Goal: Information Seeking & Learning: Learn about a topic

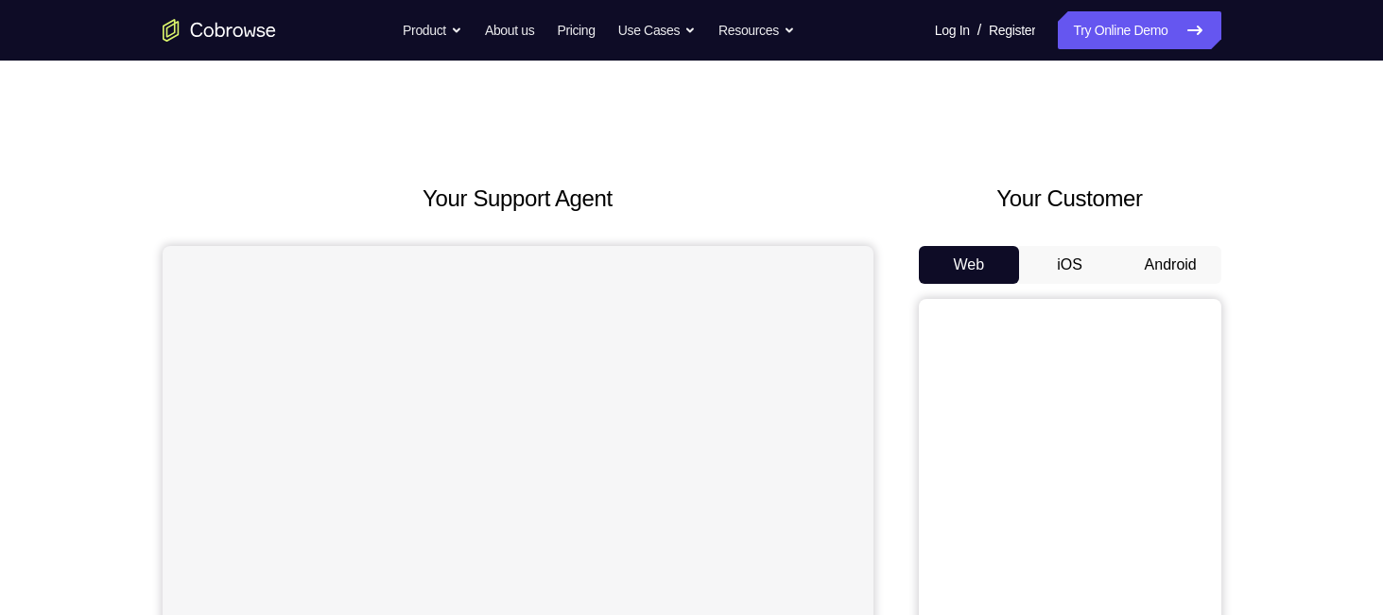
click at [1166, 270] on button "Android" at bounding box center [1171, 265] width 101 height 38
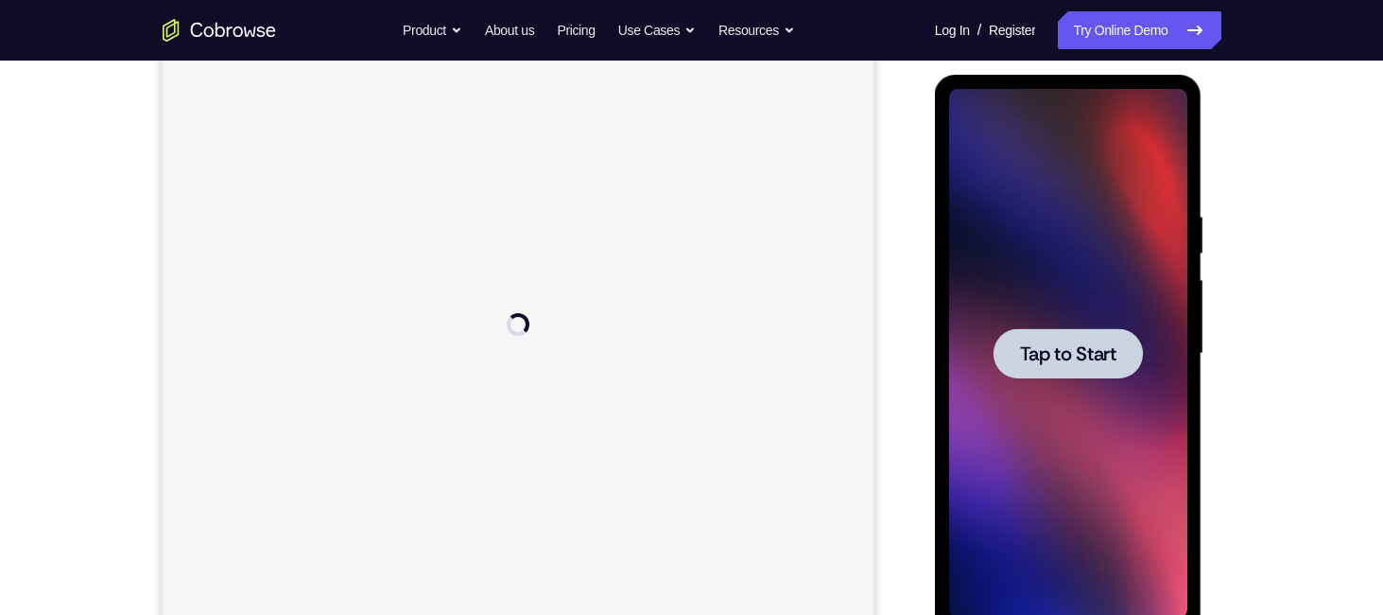
click at [1087, 355] on span "Tap to Start" at bounding box center [1068, 353] width 96 height 19
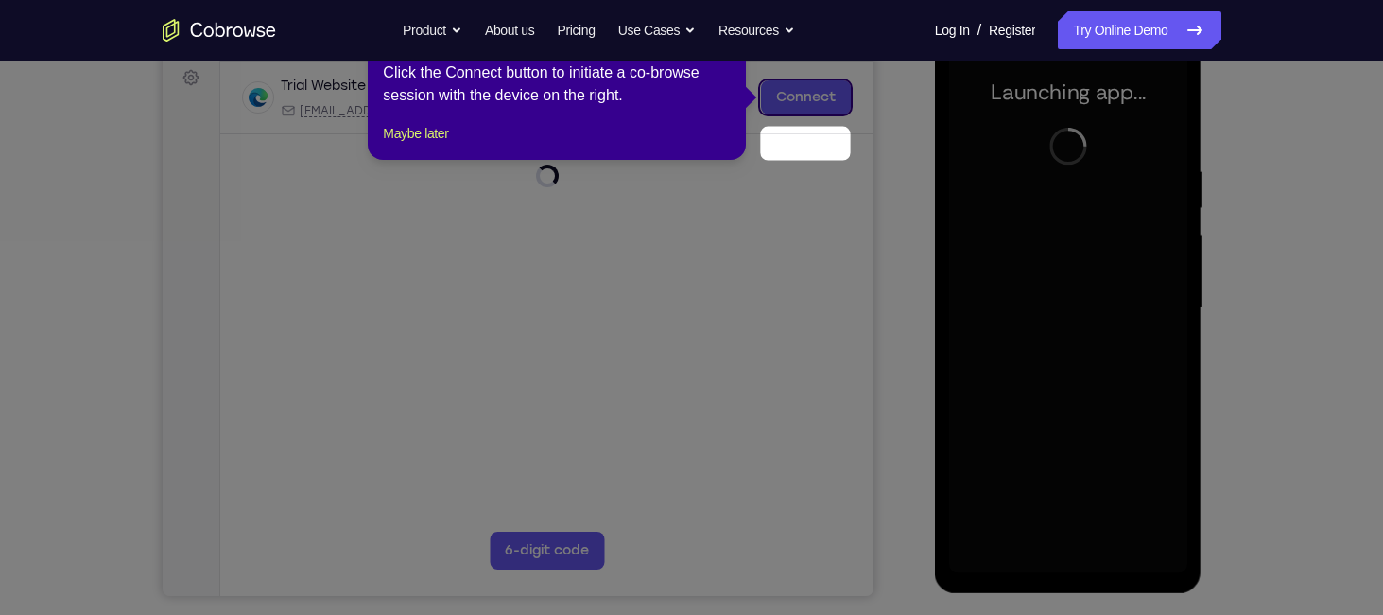
scroll to position [234, 0]
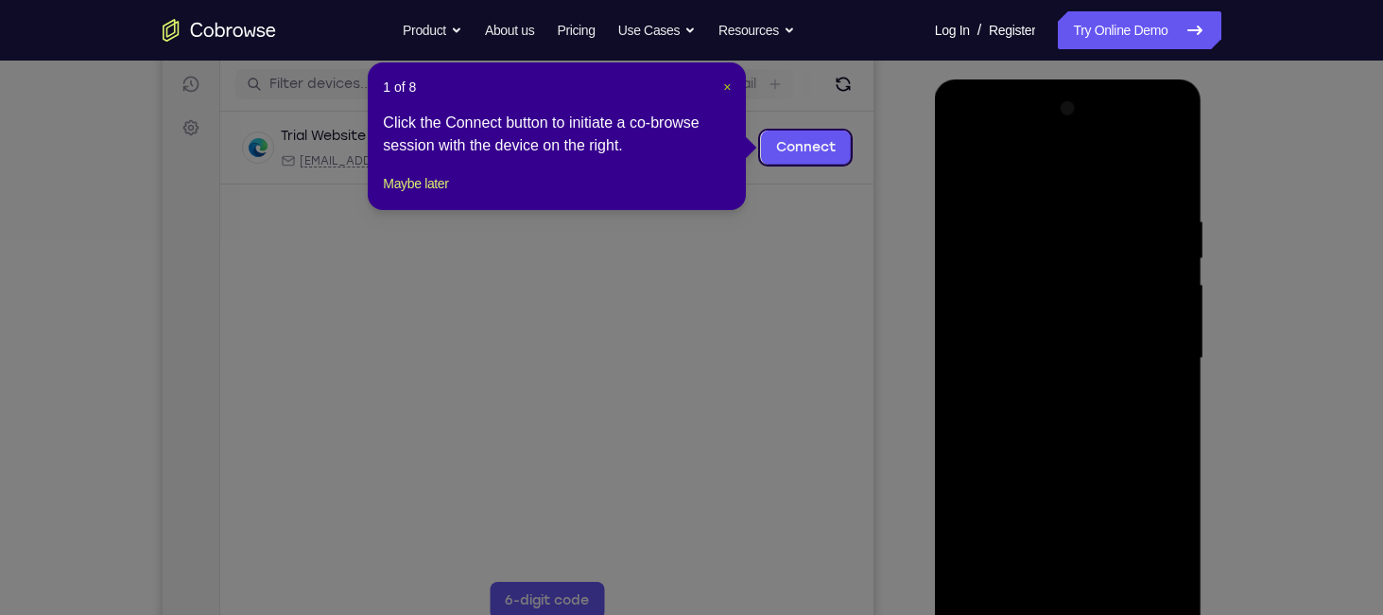
click at [724, 87] on span "×" at bounding box center [727, 86] width 8 height 15
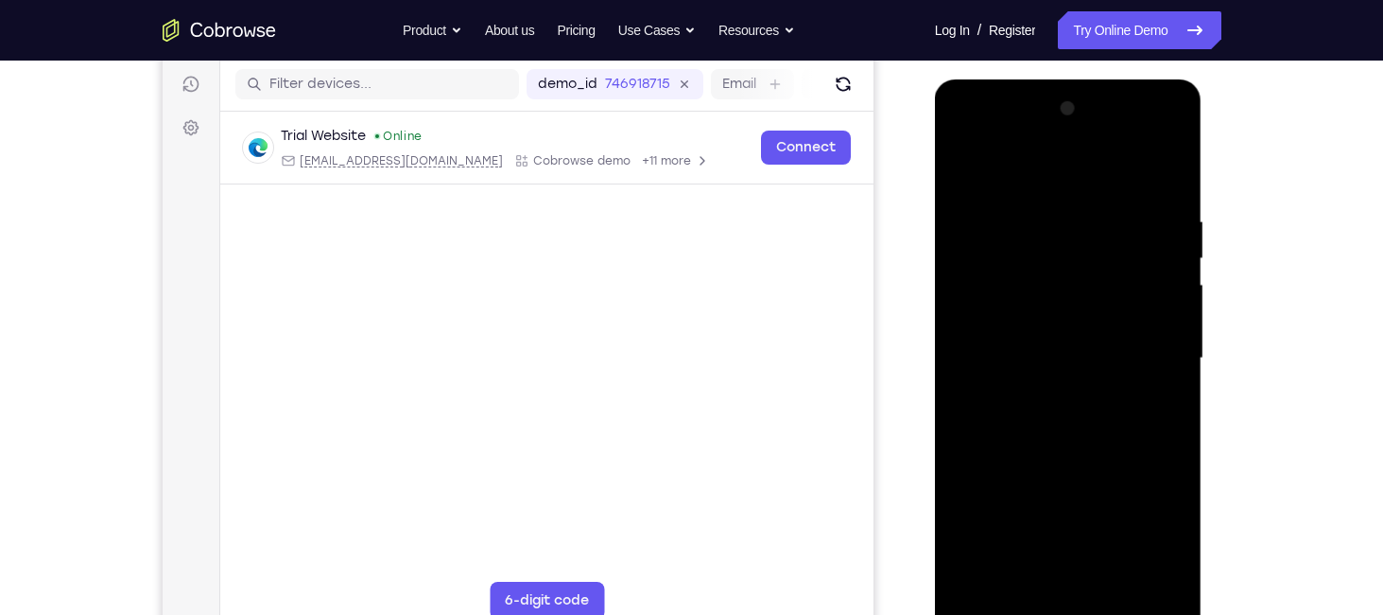
scroll to position [347, 0]
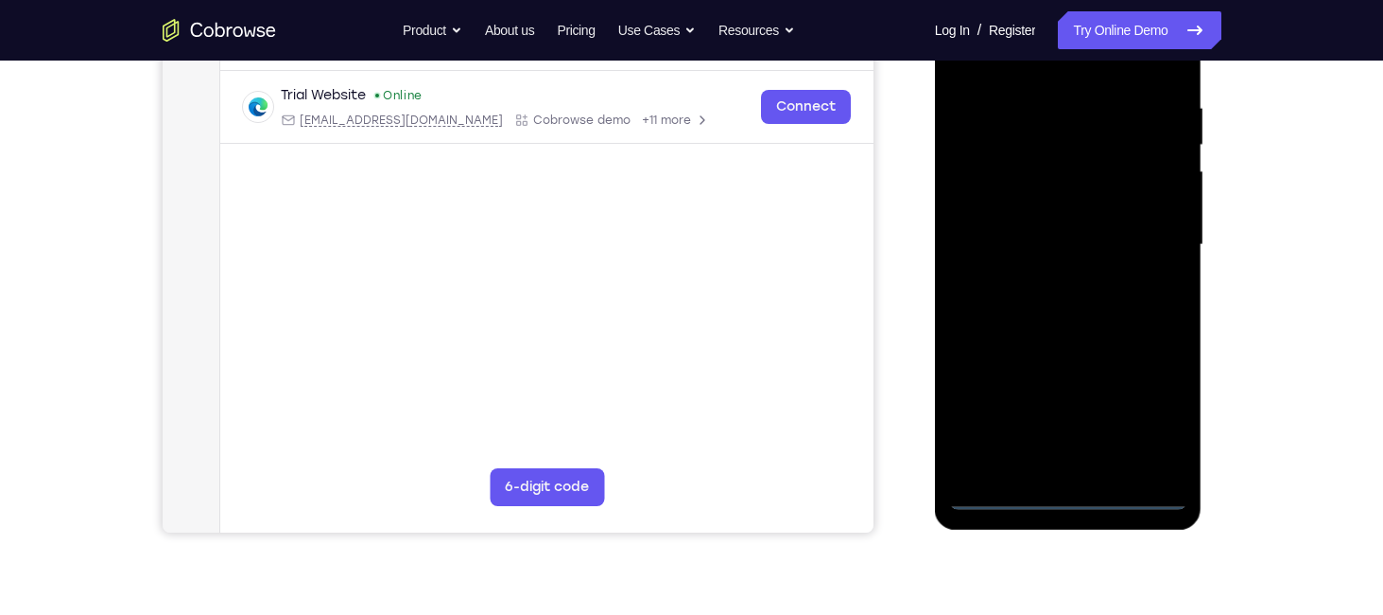
click at [1061, 493] on div at bounding box center [1068, 245] width 238 height 530
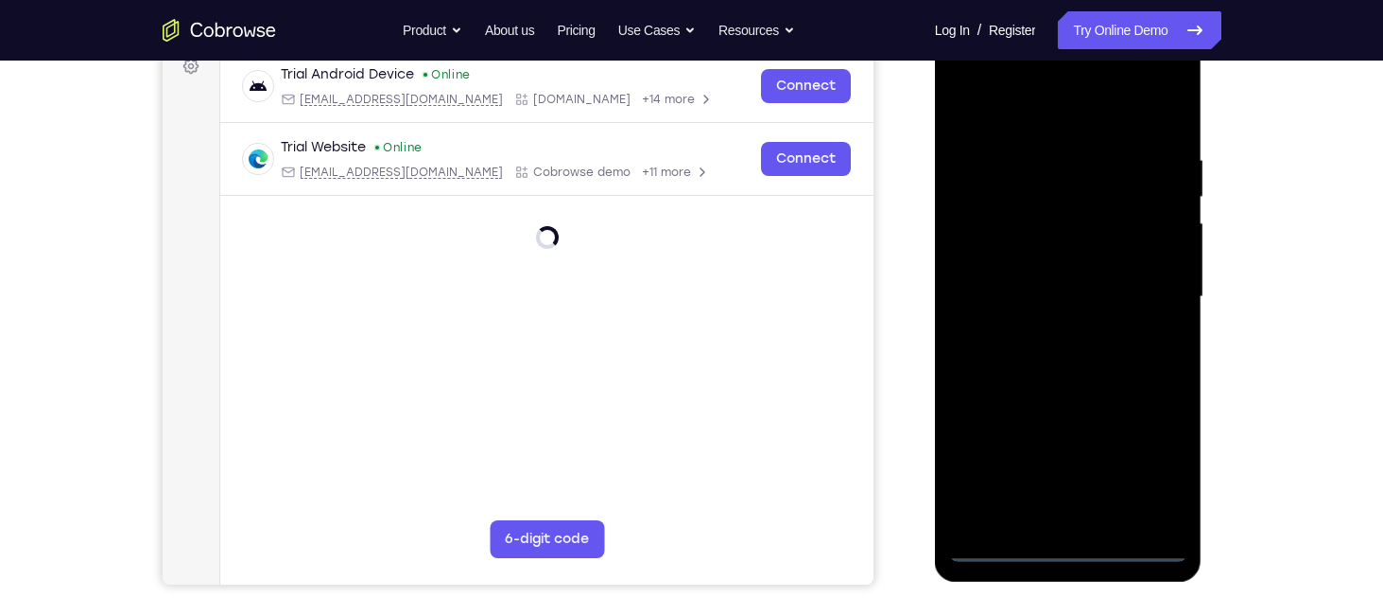
click at [1158, 468] on div at bounding box center [1068, 297] width 238 height 530
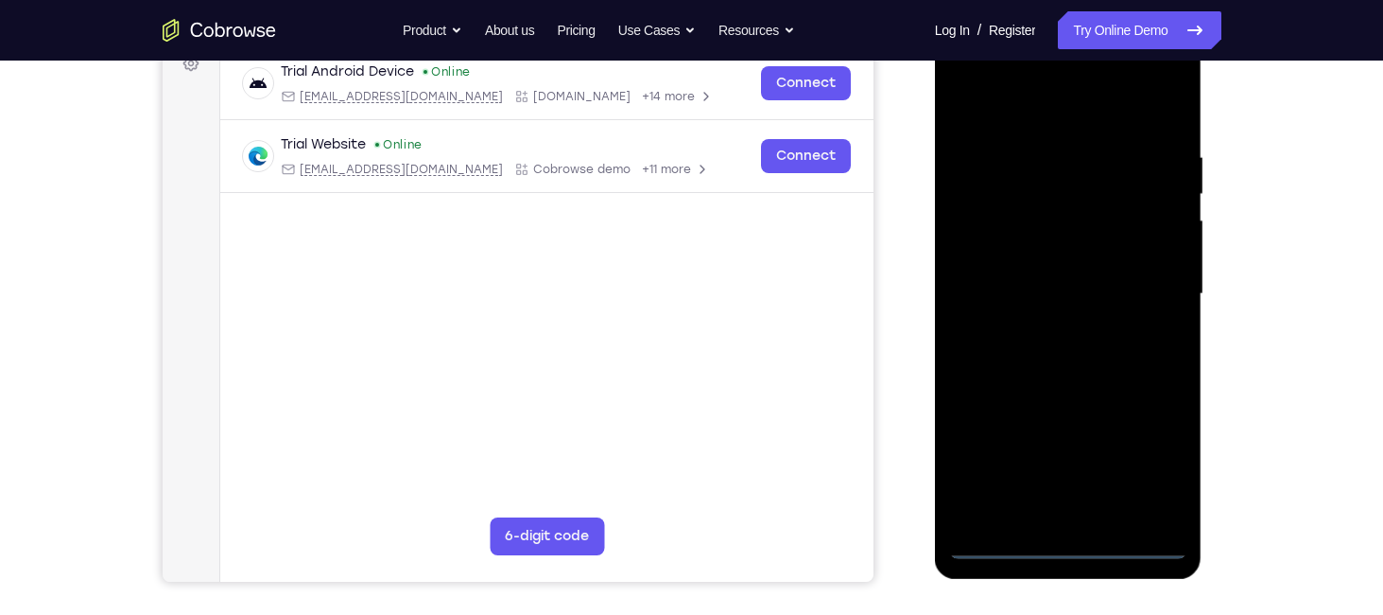
scroll to position [246, 0]
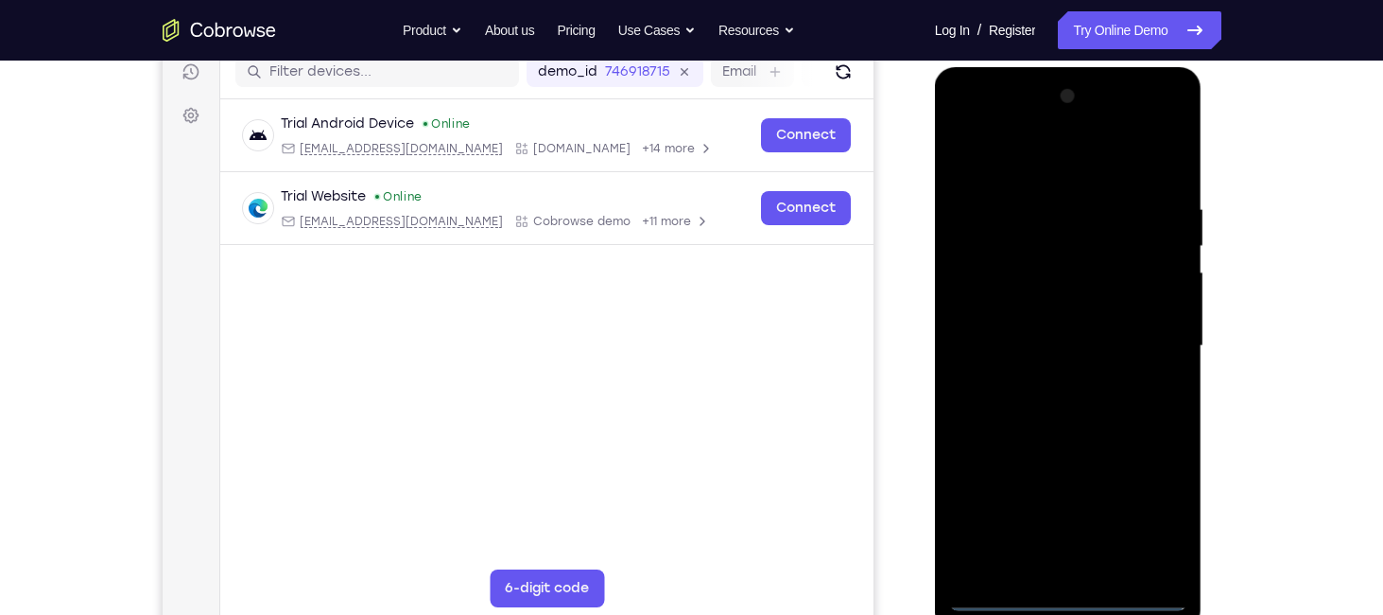
click at [1106, 177] on div at bounding box center [1068, 346] width 238 height 530
click at [1156, 344] on div at bounding box center [1068, 346] width 238 height 530
click at [1050, 571] on div at bounding box center [1068, 346] width 238 height 530
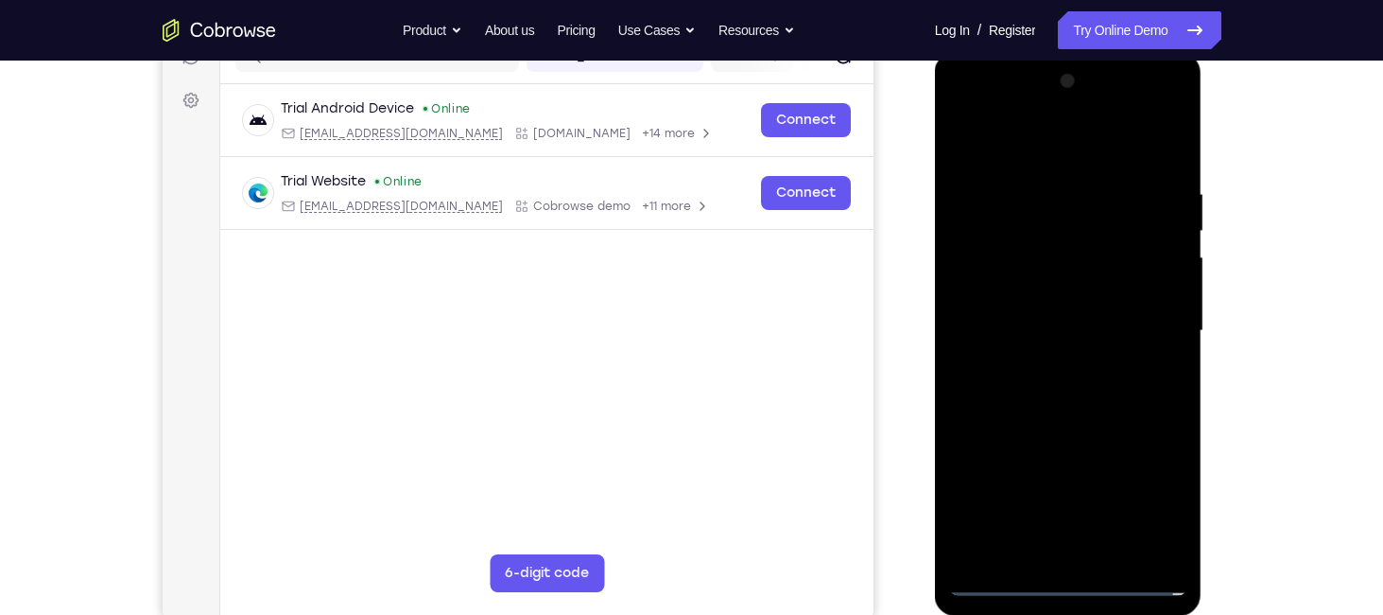
click at [1059, 341] on div at bounding box center [1068, 331] width 238 height 530
click at [1024, 230] on div at bounding box center [1068, 331] width 238 height 530
click at [1108, 271] on div at bounding box center [1068, 331] width 238 height 530
click at [1063, 286] on div at bounding box center [1068, 331] width 238 height 530
click at [957, 137] on div at bounding box center [1068, 331] width 238 height 530
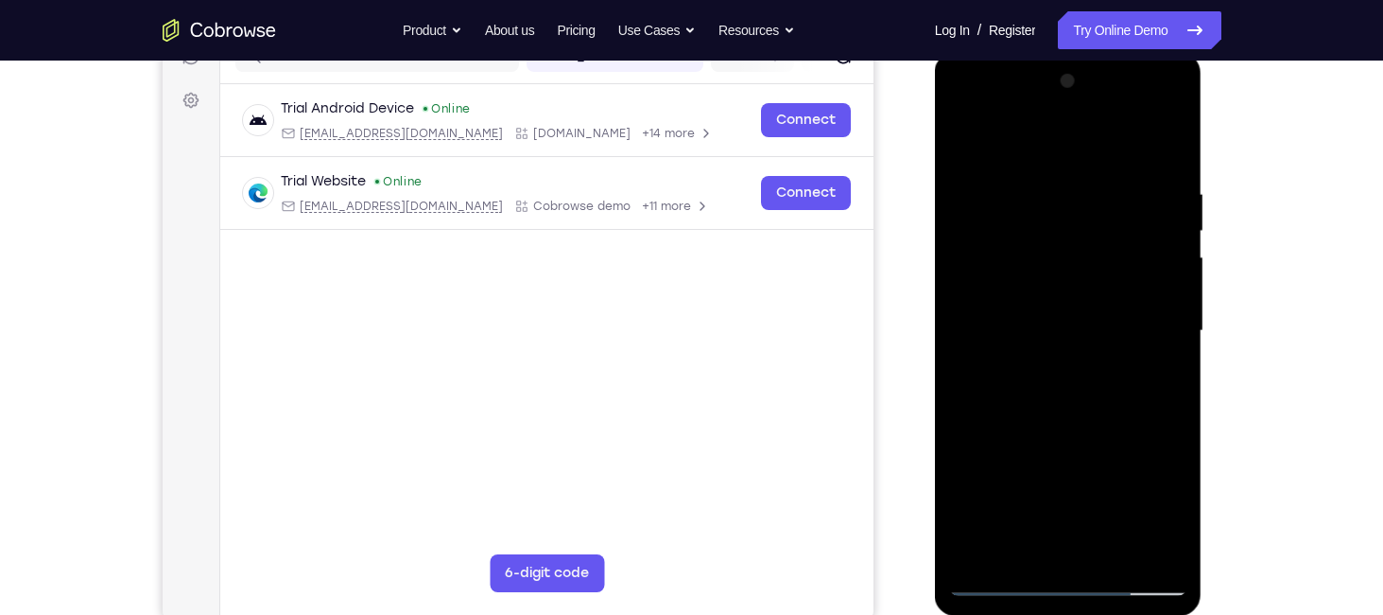
click at [957, 137] on div at bounding box center [1068, 331] width 238 height 530
click at [992, 581] on div at bounding box center [1068, 331] width 238 height 530
click at [1092, 553] on div at bounding box center [1068, 331] width 238 height 530
click at [1045, 309] on div at bounding box center [1068, 331] width 238 height 530
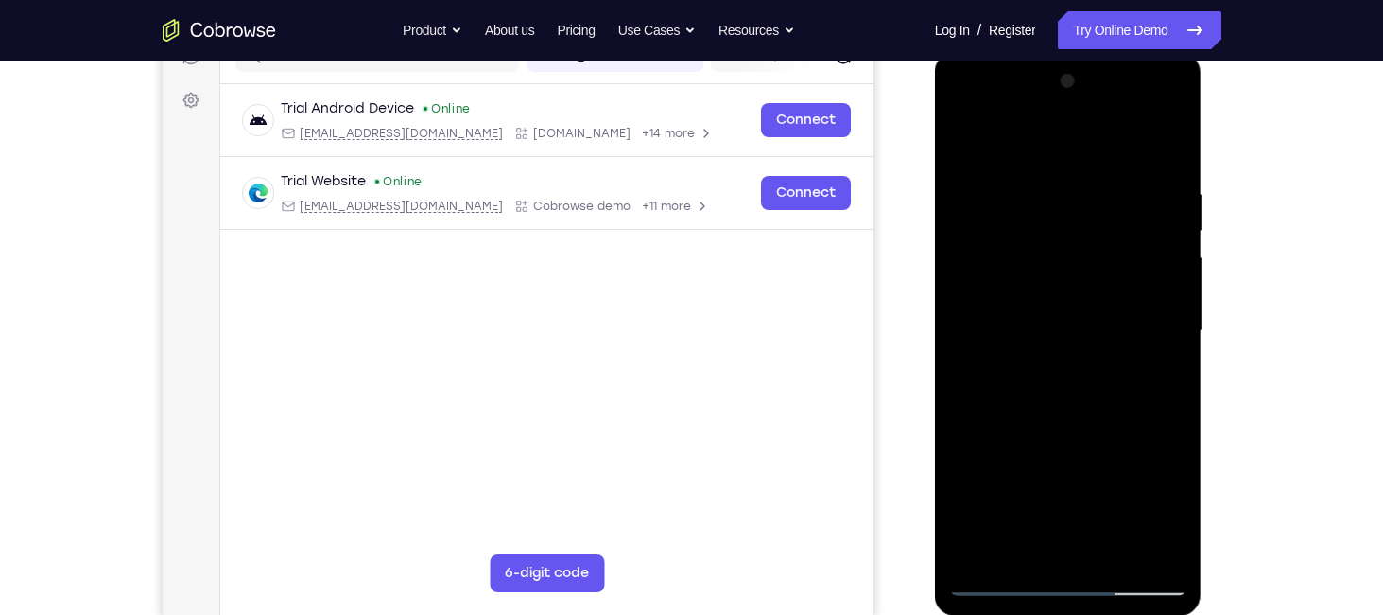
click at [1039, 301] on div at bounding box center [1068, 331] width 238 height 530
click at [1027, 289] on div at bounding box center [1068, 331] width 238 height 530
click at [1033, 322] on div at bounding box center [1068, 331] width 238 height 530
click at [1071, 390] on div at bounding box center [1068, 331] width 238 height 530
click at [1071, 384] on div at bounding box center [1068, 331] width 238 height 530
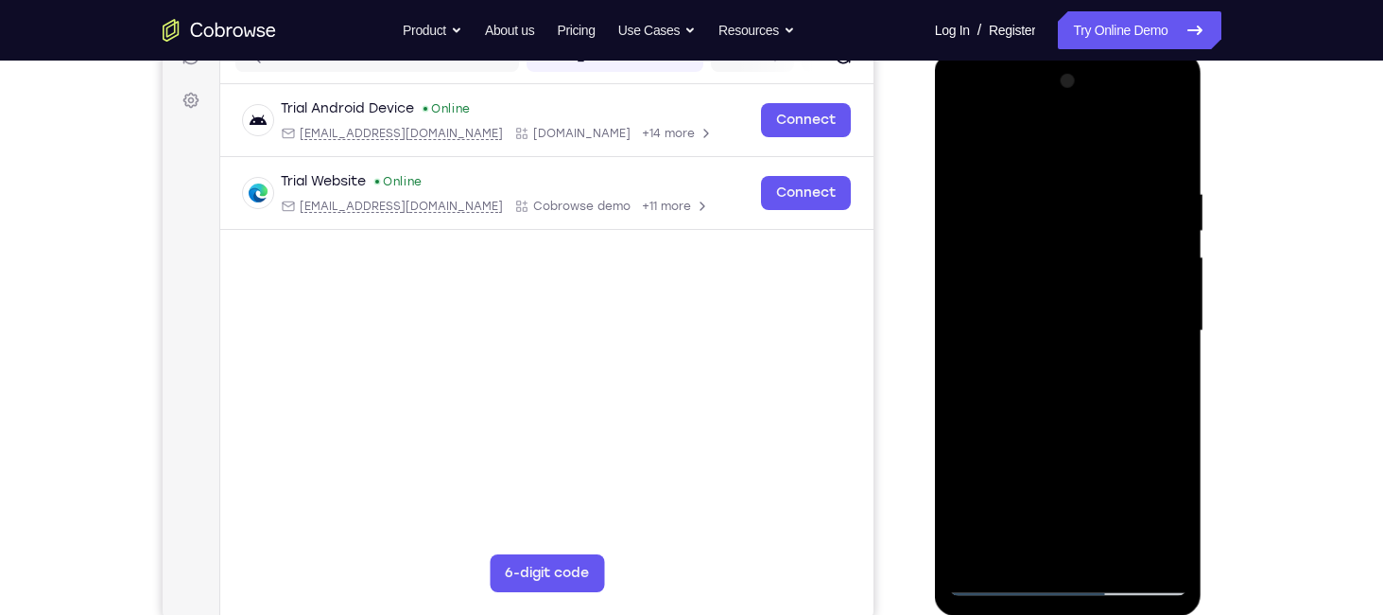
click at [1070, 390] on div at bounding box center [1068, 331] width 238 height 530
click at [1170, 167] on div at bounding box center [1068, 331] width 238 height 530
drag, startPoint x: 1119, startPoint y: 303, endPoint x: 1083, endPoint y: 139, distance: 167.5
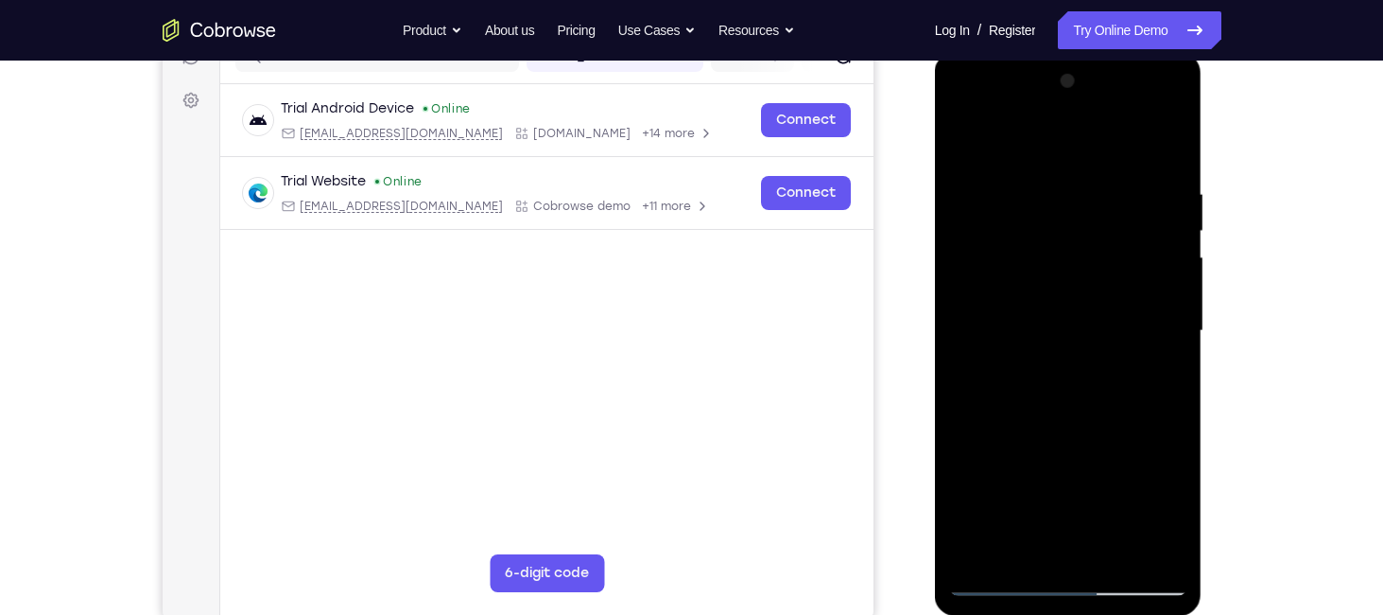
click at [1083, 139] on div at bounding box center [1068, 331] width 238 height 530
drag, startPoint x: 1079, startPoint y: 397, endPoint x: 1081, endPoint y: 165, distance: 232.6
click at [1081, 165] on div at bounding box center [1068, 331] width 238 height 530
drag, startPoint x: 1106, startPoint y: 341, endPoint x: 1087, endPoint y: 73, distance: 269.2
click at [1087, 73] on div at bounding box center [1068, 331] width 238 height 530
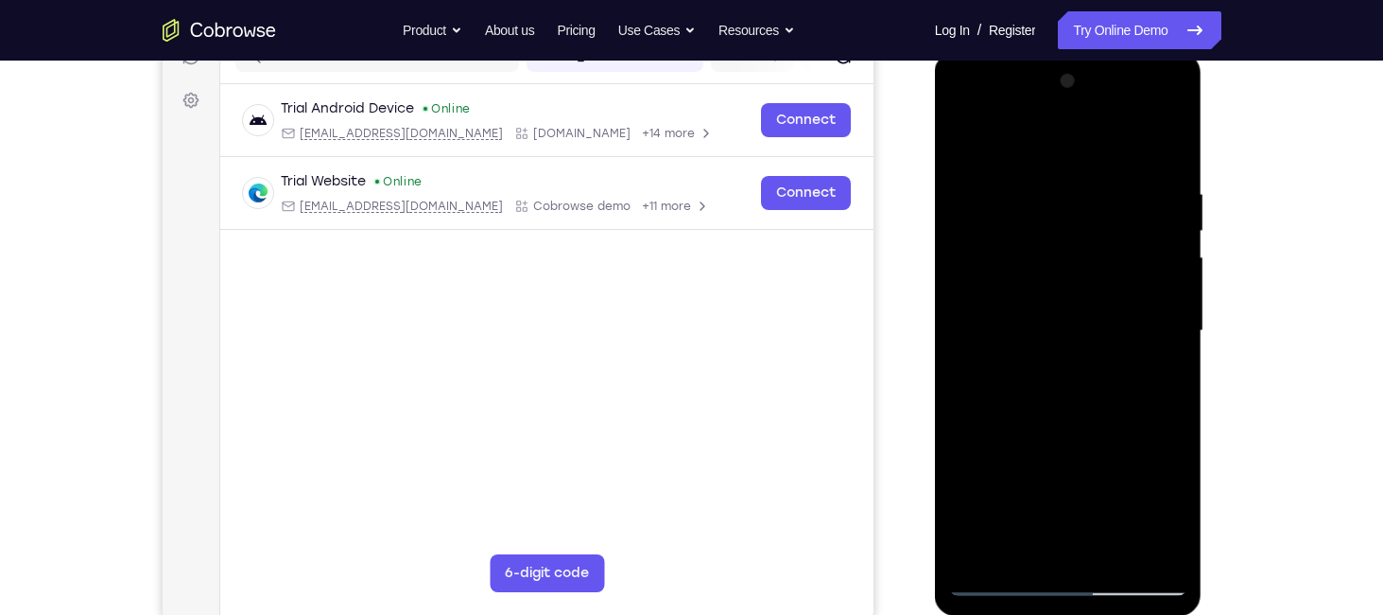
drag, startPoint x: 1090, startPoint y: 443, endPoint x: 1094, endPoint y: 123, distance: 319.6
click at [1094, 123] on div at bounding box center [1068, 331] width 238 height 530
drag, startPoint x: 1089, startPoint y: 402, endPoint x: 1081, endPoint y: 212, distance: 190.3
click at [1081, 212] on div at bounding box center [1068, 331] width 238 height 530
click at [1160, 553] on div at bounding box center [1068, 331] width 238 height 530
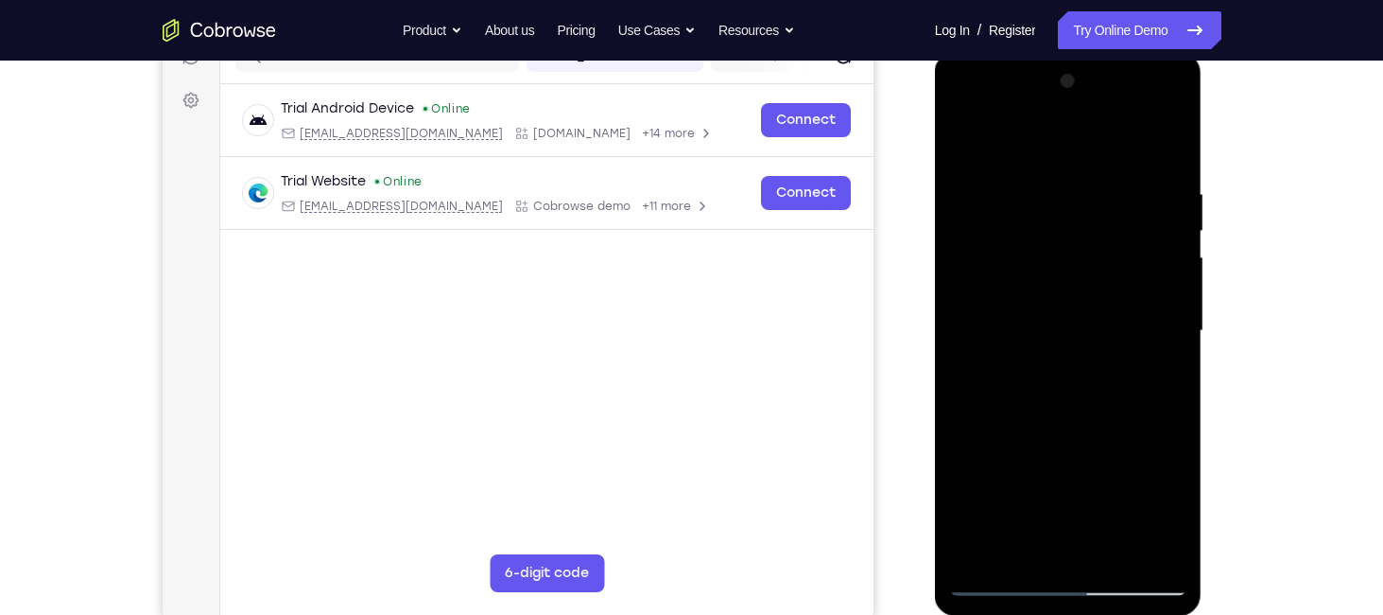
click at [1140, 247] on div at bounding box center [1068, 331] width 238 height 530
drag, startPoint x: 1100, startPoint y: 201, endPoint x: 1092, endPoint y: 663, distance: 461.5
click at [1092, 614] on html "Online web based iOS Simulators and Android Emulators. Run iPhone, iPad, Mobile…" at bounding box center [1070, 335] width 270 height 567
click at [1041, 201] on div at bounding box center [1068, 331] width 238 height 530
click at [990, 198] on div at bounding box center [1068, 331] width 238 height 530
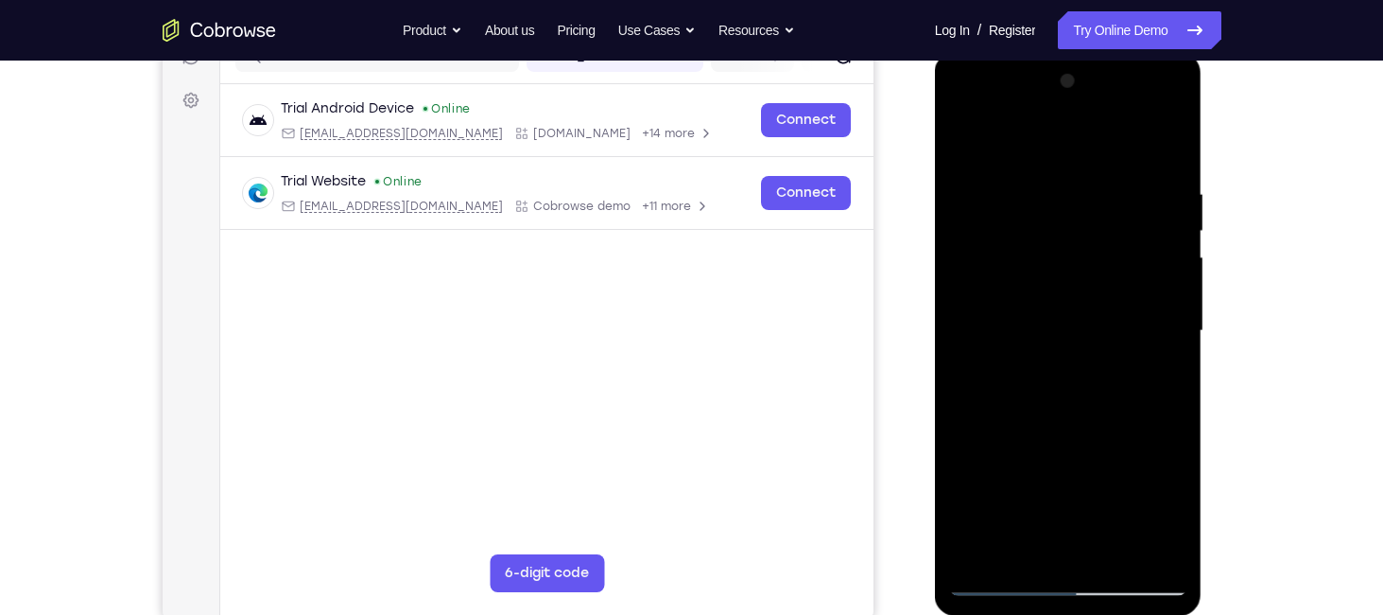
click at [963, 133] on div at bounding box center [1068, 331] width 238 height 530
click at [972, 542] on div at bounding box center [1068, 331] width 238 height 530
click at [1035, 179] on div at bounding box center [1068, 331] width 238 height 530
click at [1139, 548] on div at bounding box center [1068, 331] width 238 height 530
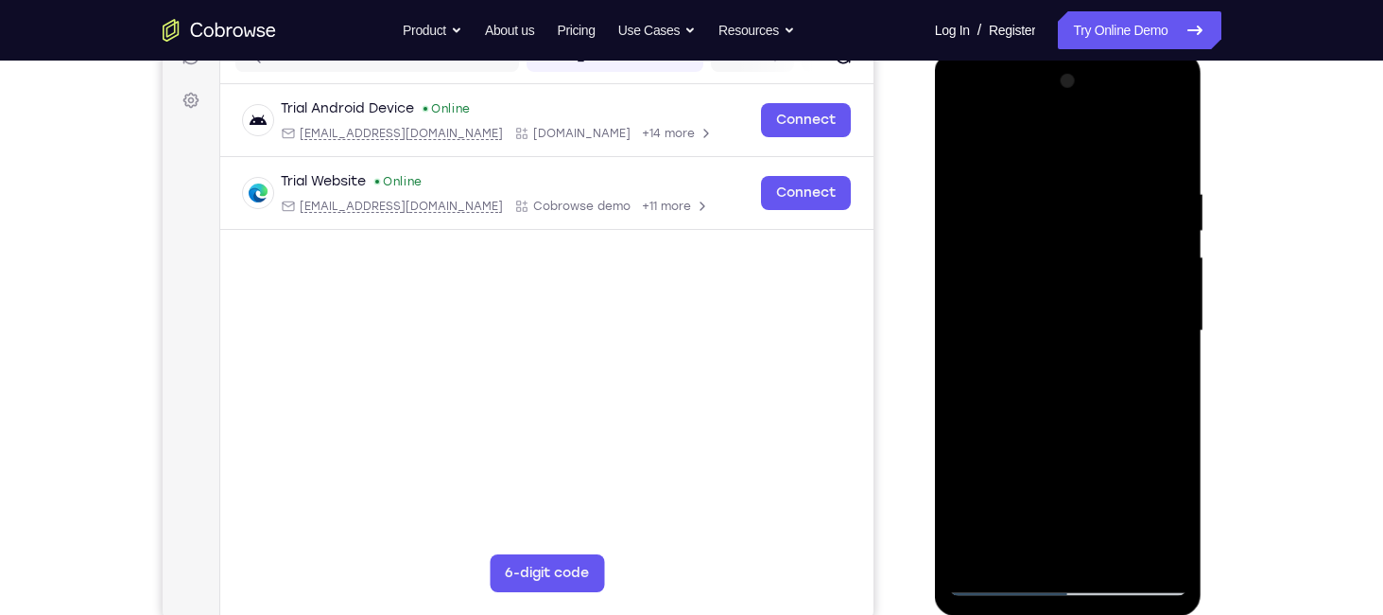
click at [1166, 147] on div at bounding box center [1068, 331] width 238 height 530
drag, startPoint x: 1049, startPoint y: 416, endPoint x: 1052, endPoint y: 102, distance: 314.0
click at [1052, 102] on div at bounding box center [1068, 331] width 238 height 530
drag, startPoint x: 1079, startPoint y: 344, endPoint x: 1068, endPoint y: 68, distance: 276.4
click at [1068, 68] on div at bounding box center [1068, 331] width 238 height 530
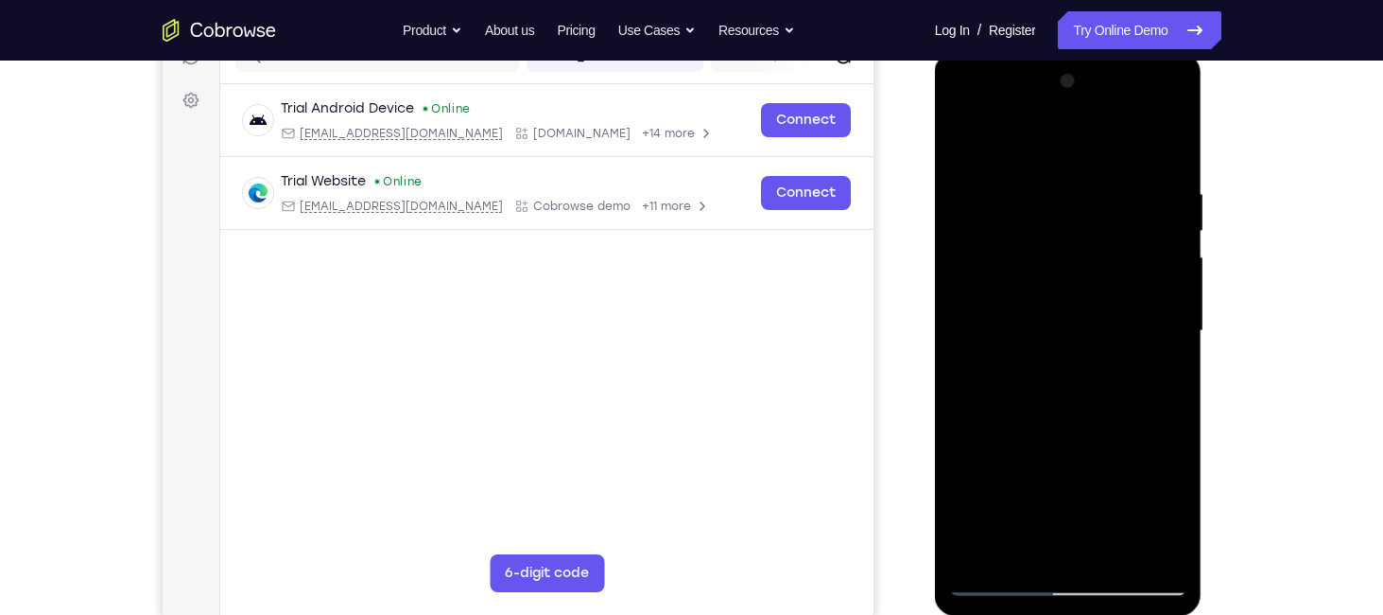
drag, startPoint x: 1075, startPoint y: 397, endPoint x: 987, endPoint y: 24, distance: 383.7
click at [987, 52] on html "Online web based iOS Simulators and Android Emulators. Run iPhone, iPad, Mobile…" at bounding box center [1070, 335] width 270 height 567
drag, startPoint x: 1058, startPoint y: 461, endPoint x: 1010, endPoint y: 24, distance: 439.5
click at [1010, 52] on html "Online web based iOS Simulators and Android Emulators. Run iPhone, iPad, Mobile…" at bounding box center [1070, 335] width 270 height 567
drag, startPoint x: 1105, startPoint y: 465, endPoint x: 1049, endPoint y: 94, distance: 375.9
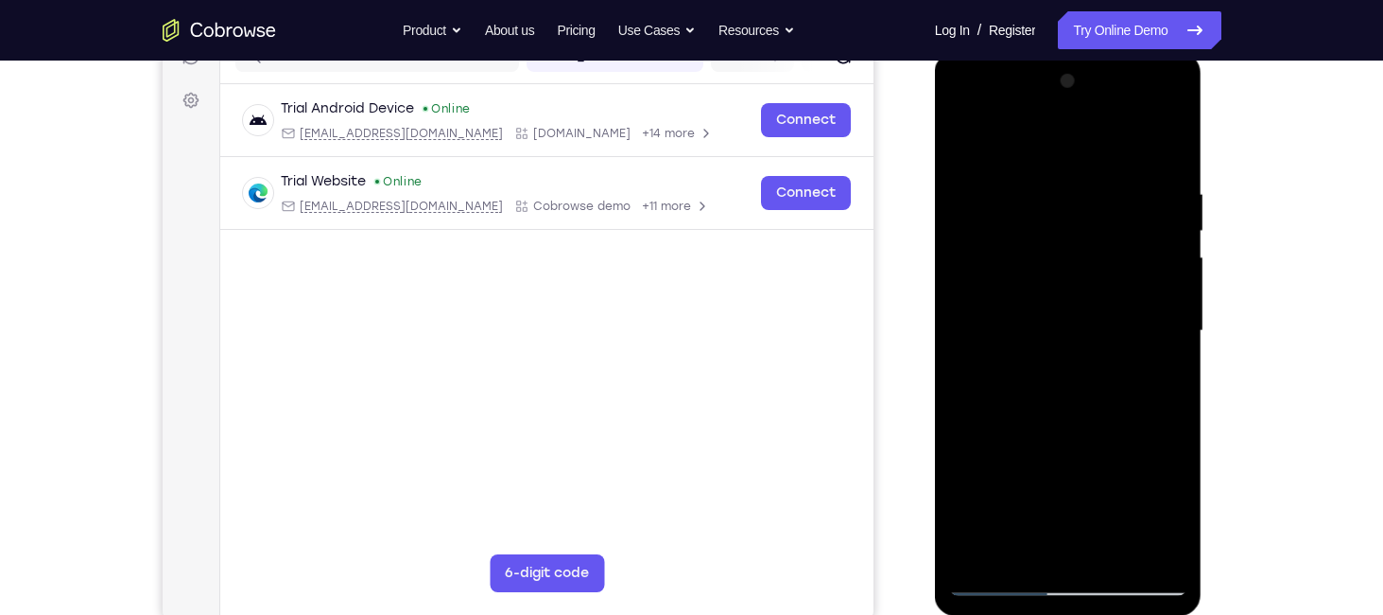
click at [1049, 94] on div at bounding box center [1068, 331] width 238 height 530
click at [1144, 475] on div at bounding box center [1068, 331] width 238 height 530
drag, startPoint x: 1078, startPoint y: 421, endPoint x: 1047, endPoint y: 125, distance: 297.6
click at [1047, 125] on div at bounding box center [1068, 331] width 238 height 530
click at [1176, 368] on div at bounding box center [1068, 331] width 238 height 530
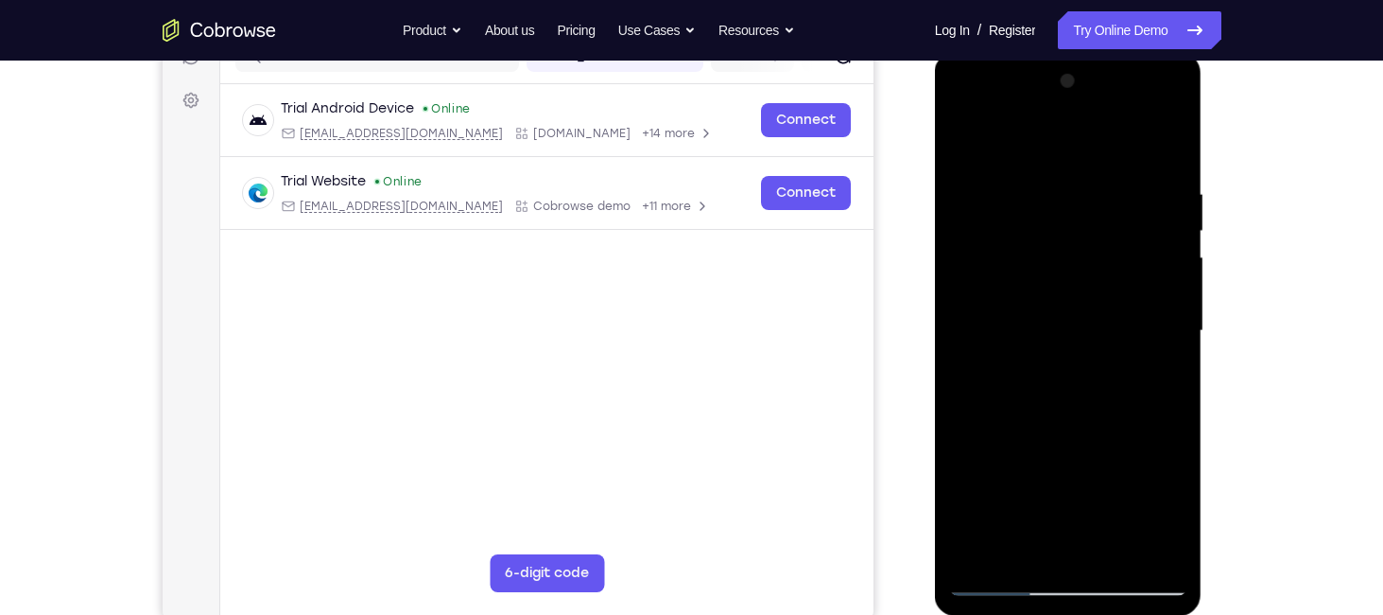
click at [1175, 372] on div at bounding box center [1068, 331] width 238 height 530
drag, startPoint x: 1109, startPoint y: 380, endPoint x: 1090, endPoint y: 270, distance: 112.2
click at [1090, 270] on div at bounding box center [1068, 331] width 238 height 530
drag, startPoint x: 1101, startPoint y: 416, endPoint x: 1077, endPoint y: 181, distance: 236.6
click at [1077, 181] on div at bounding box center [1068, 331] width 238 height 530
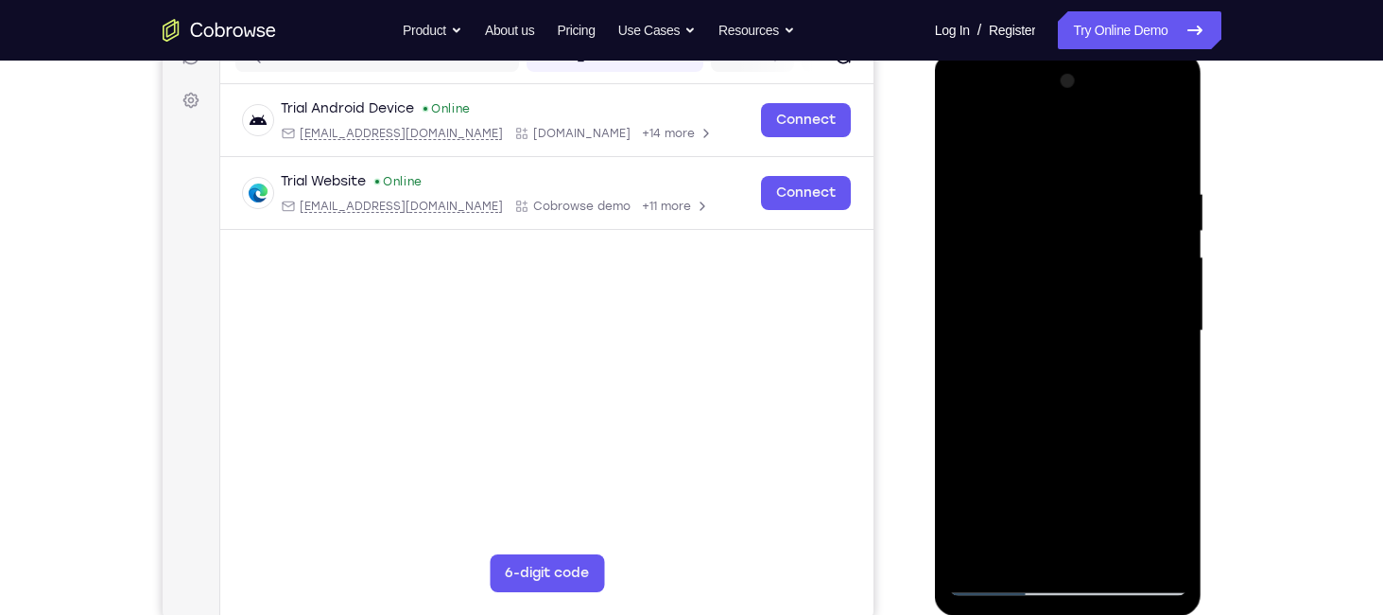
drag, startPoint x: 1122, startPoint y: 419, endPoint x: 1083, endPoint y: 133, distance: 288.2
click at [1083, 133] on div at bounding box center [1068, 331] width 238 height 530
drag, startPoint x: 1100, startPoint y: 387, endPoint x: 1069, endPoint y: 84, distance: 304.2
click at [1069, 84] on div at bounding box center [1068, 331] width 238 height 530
drag, startPoint x: 1095, startPoint y: 330, endPoint x: 2010, endPoint y: 96, distance: 944.9
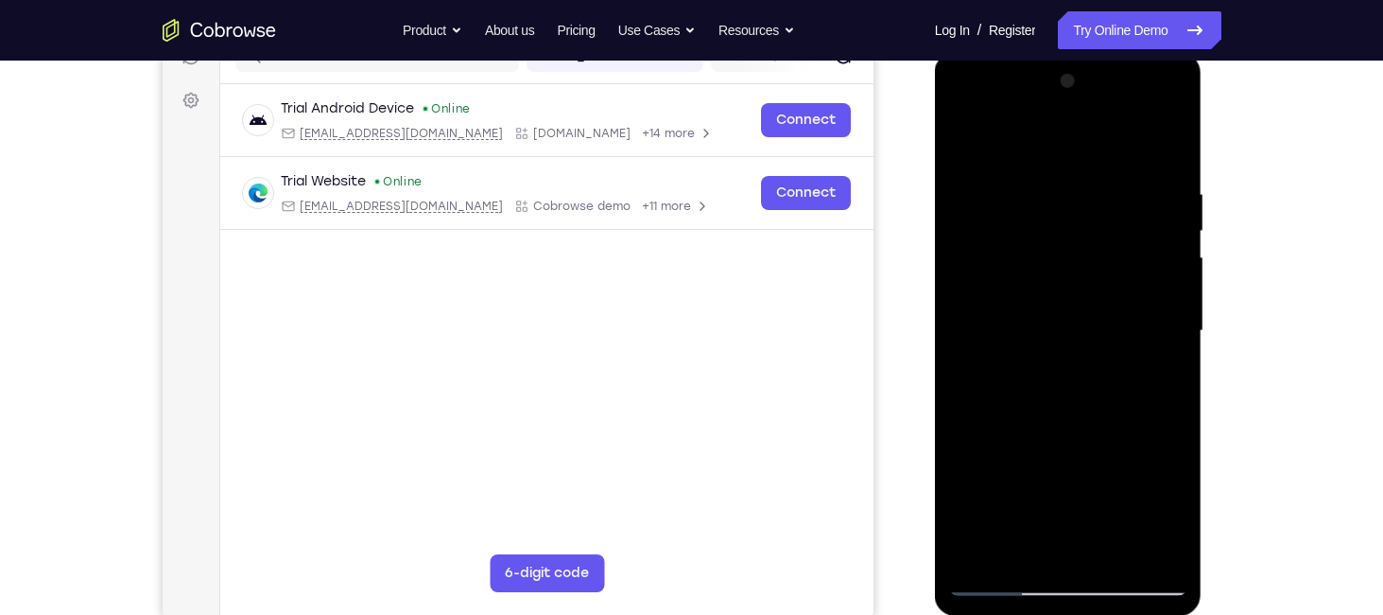
click at [1075, 52] on html "Online web based iOS Simulators and Android Emulators. Run iPhone, iPad, Mobile…" at bounding box center [1070, 335] width 270 height 567
drag, startPoint x: 1107, startPoint y: 247, endPoint x: 1117, endPoint y: 414, distance: 167.6
click at [1117, 414] on div at bounding box center [1068, 331] width 238 height 530
drag, startPoint x: 1077, startPoint y: 246, endPoint x: 1088, endPoint y: 425, distance: 179.1
click at [1088, 425] on div at bounding box center [1068, 331] width 238 height 530
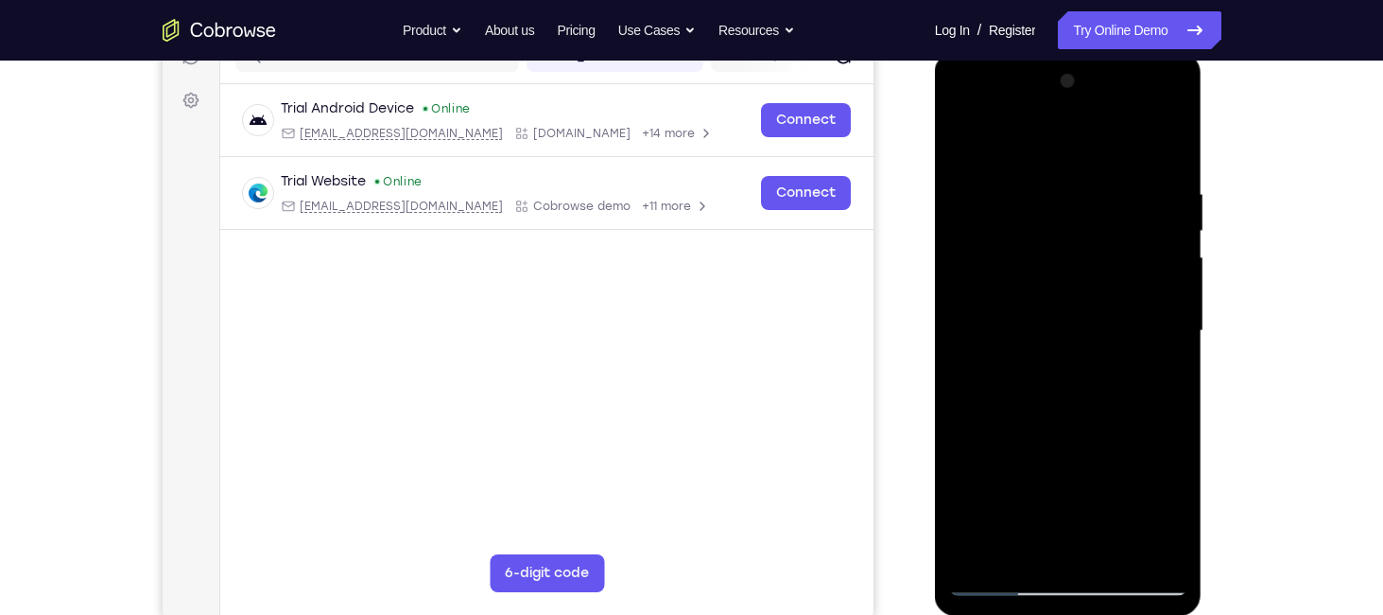
drag, startPoint x: 1088, startPoint y: 425, endPoint x: 1072, endPoint y: 302, distance: 124.0
click at [1072, 302] on div at bounding box center [1068, 331] width 238 height 530
drag, startPoint x: 1093, startPoint y: 401, endPoint x: 1070, endPoint y: 324, distance: 79.9
click at [1070, 324] on div at bounding box center [1068, 331] width 238 height 530
drag, startPoint x: 1060, startPoint y: 347, endPoint x: 1055, endPoint y: 270, distance: 77.7
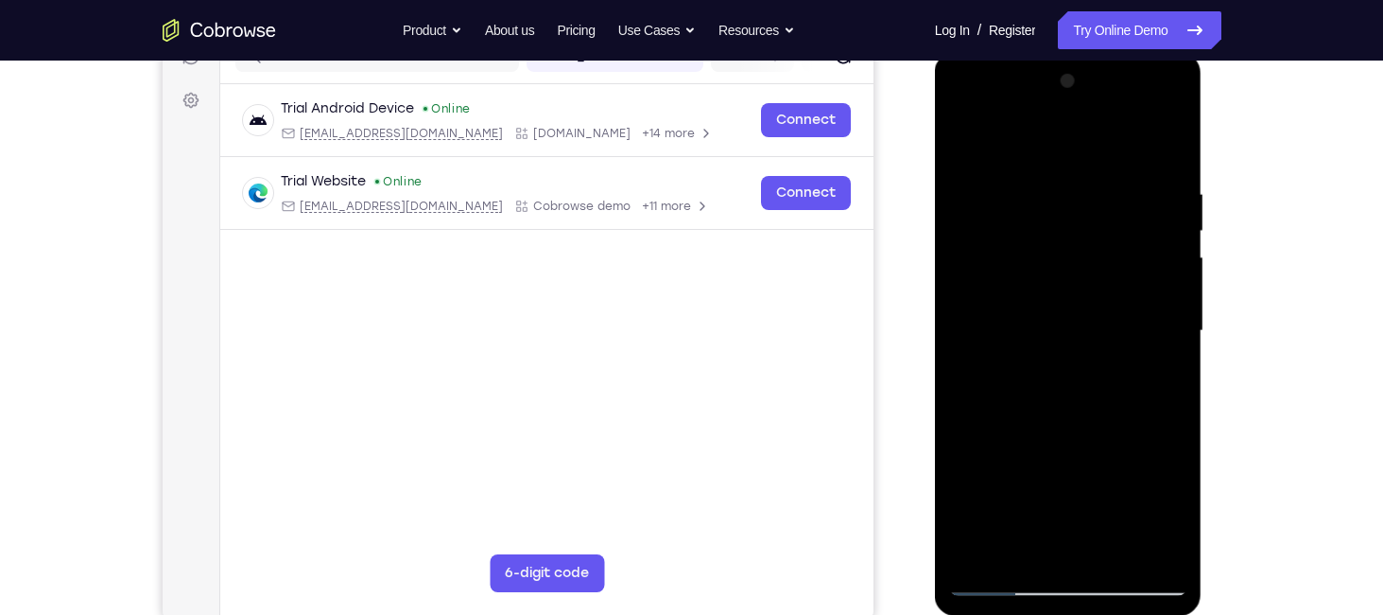
click at [1055, 270] on div at bounding box center [1068, 331] width 238 height 530
drag, startPoint x: 1064, startPoint y: 278, endPoint x: 1074, endPoint y: 504, distance: 226.2
click at [1074, 504] on div at bounding box center [1068, 331] width 238 height 530
drag, startPoint x: 1025, startPoint y: 217, endPoint x: 1049, endPoint y: 436, distance: 220.7
click at [1049, 436] on div at bounding box center [1068, 331] width 238 height 530
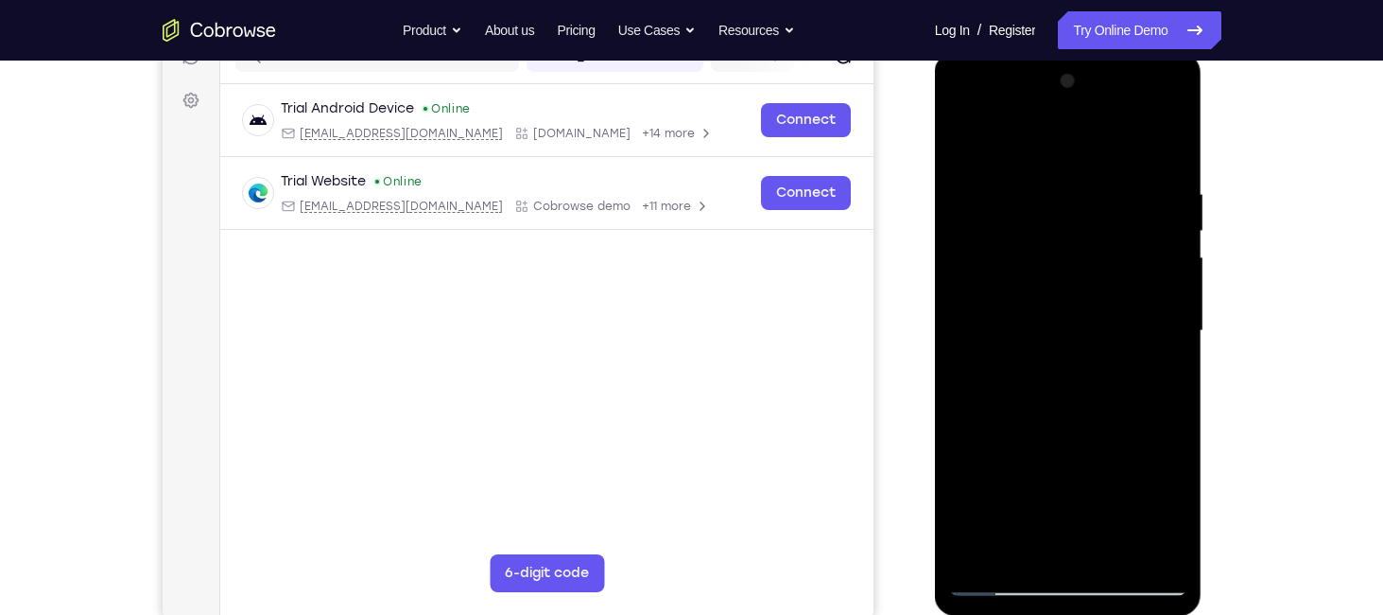
drag, startPoint x: 1077, startPoint y: 310, endPoint x: 1075, endPoint y: 496, distance: 185.4
click at [1075, 496] on div at bounding box center [1068, 331] width 238 height 530
drag, startPoint x: 1069, startPoint y: 233, endPoint x: 1065, endPoint y: 418, distance: 185.4
click at [1065, 418] on div at bounding box center [1068, 331] width 238 height 530
click at [996, 448] on div at bounding box center [1068, 331] width 238 height 530
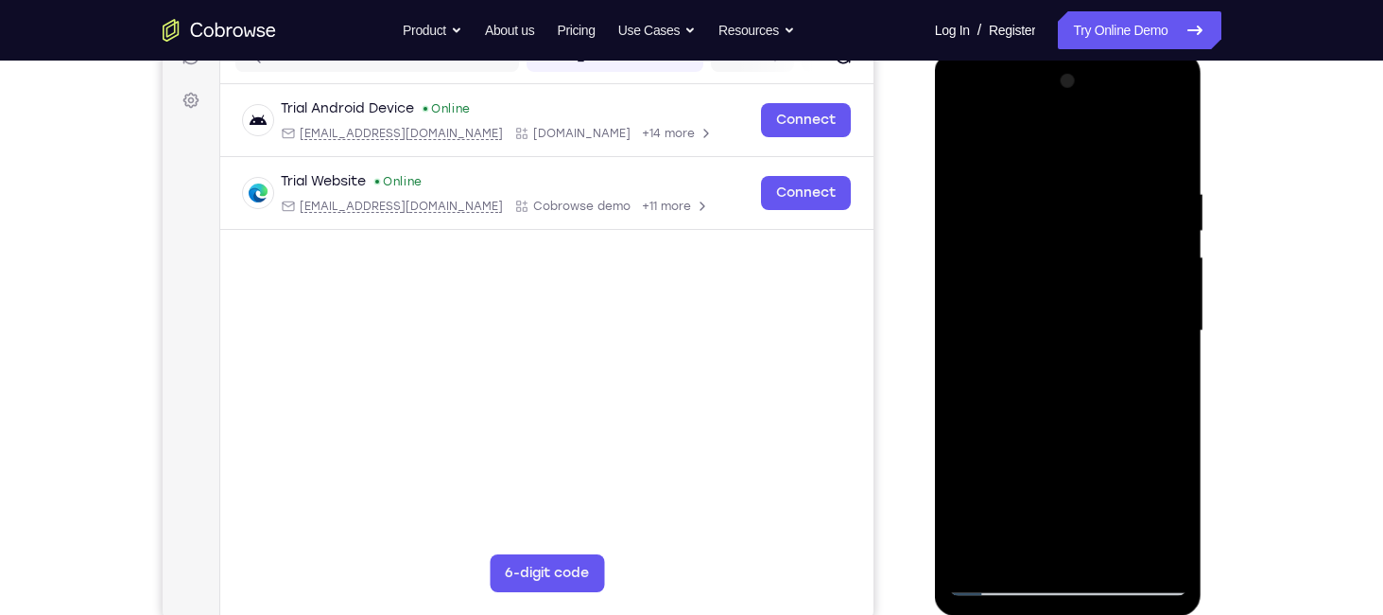
drag, startPoint x: 1061, startPoint y: 449, endPoint x: 1047, endPoint y: 251, distance: 199.1
click at [1047, 251] on div at bounding box center [1068, 331] width 238 height 530
drag, startPoint x: 1075, startPoint y: 466, endPoint x: 1045, endPoint y: 156, distance: 311.6
click at [1045, 156] on div at bounding box center [1068, 331] width 238 height 530
drag, startPoint x: 1087, startPoint y: 311, endPoint x: 1054, endPoint y: 6, distance: 307.1
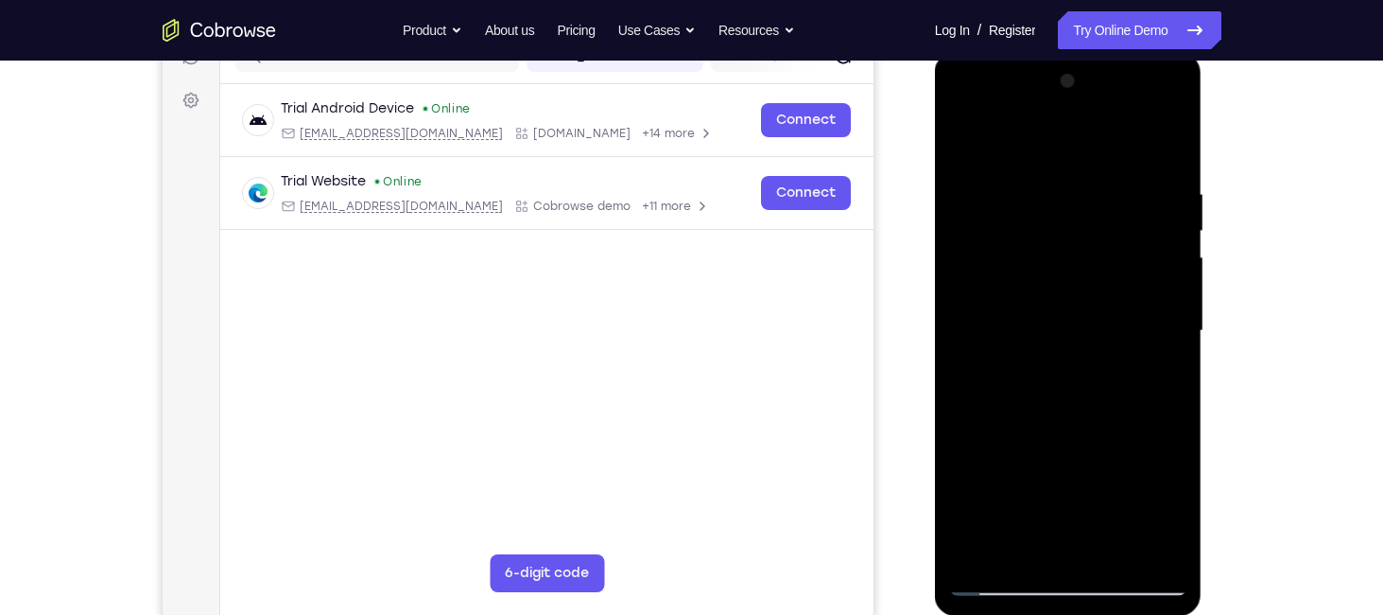
click at [1054, 52] on html "Online web based iOS Simulators and Android Emulators. Run iPhone, iPad, Mobile…" at bounding box center [1070, 335] width 270 height 567
drag, startPoint x: 1122, startPoint y: 371, endPoint x: 1062, endPoint y: -33, distance: 408.3
click at [1062, 52] on html "Online web based iOS Simulators and Android Emulators. Run iPhone, iPad, Mobile…" at bounding box center [1070, 335] width 270 height 567
drag, startPoint x: 1070, startPoint y: 347, endPoint x: 1039, endPoint y: 41, distance: 308.0
click at [1039, 52] on html "Online web based iOS Simulators and Android Emulators. Run iPhone, iPad, Mobile…" at bounding box center [1070, 335] width 270 height 567
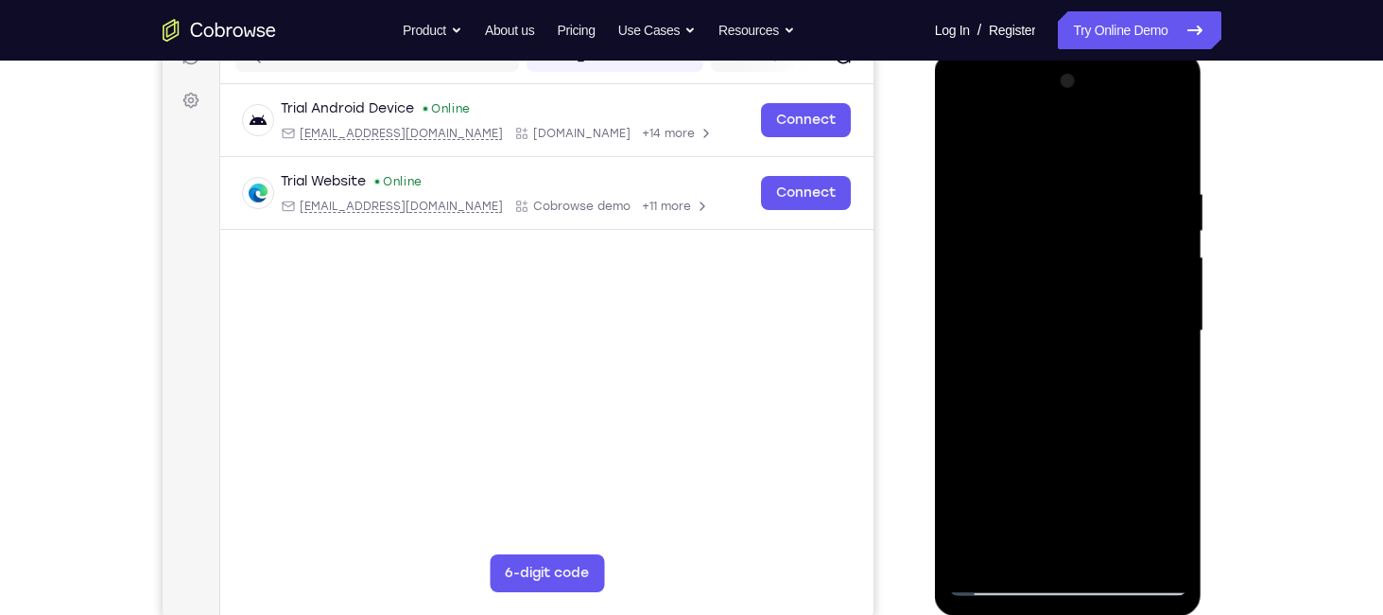
drag, startPoint x: 1084, startPoint y: 326, endPoint x: 1102, endPoint y: 476, distance: 150.5
click at [1102, 476] on div at bounding box center [1068, 331] width 238 height 530
drag, startPoint x: 1104, startPoint y: 225, endPoint x: 1104, endPoint y: 459, distance: 233.6
click at [1104, 459] on div at bounding box center [1068, 331] width 238 height 530
drag, startPoint x: 1107, startPoint y: 407, endPoint x: 1083, endPoint y: 263, distance: 145.8
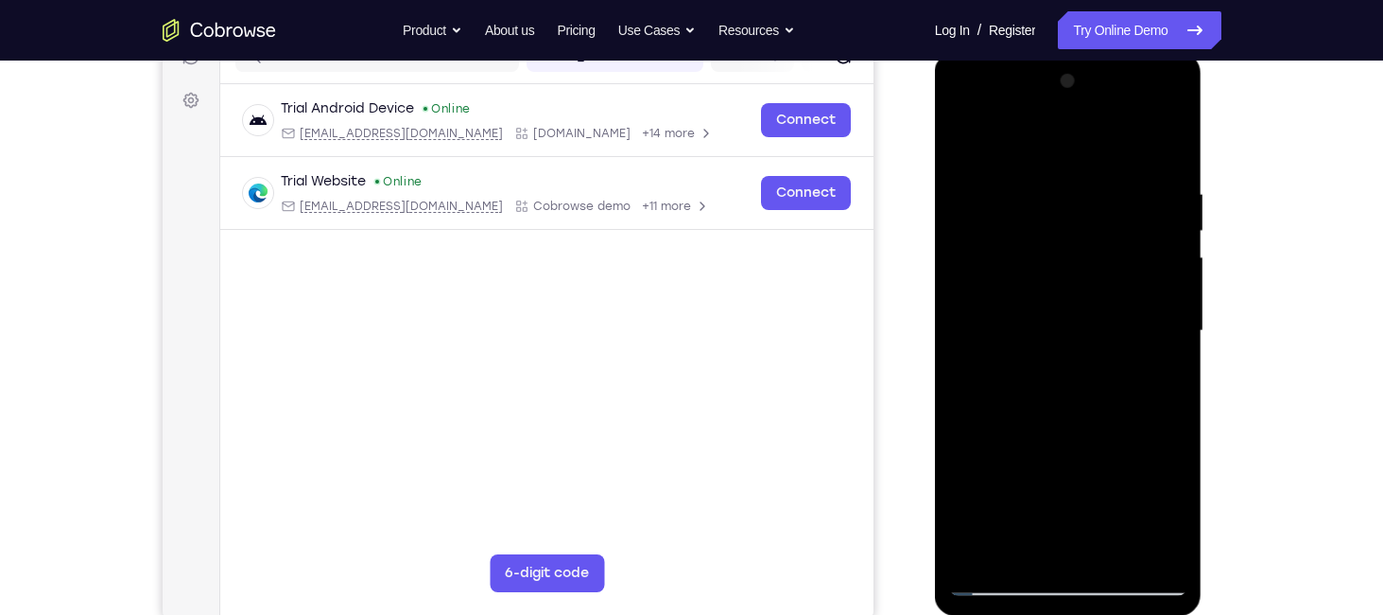
click at [1083, 263] on div at bounding box center [1068, 331] width 238 height 530
drag, startPoint x: 1102, startPoint y: 484, endPoint x: 1070, endPoint y: 40, distance: 445.6
click at [1070, 52] on html "Online web based iOS Simulators and Android Emulators. Run iPhone, iPad, Mobile…" at bounding box center [1070, 335] width 270 height 567
drag, startPoint x: 1082, startPoint y: 399, endPoint x: 1053, endPoint y: -44, distance: 444.4
click at [1053, 52] on html "Online web based iOS Simulators and Android Emulators. Run iPhone, iPad, Mobile…" at bounding box center [1070, 335] width 270 height 567
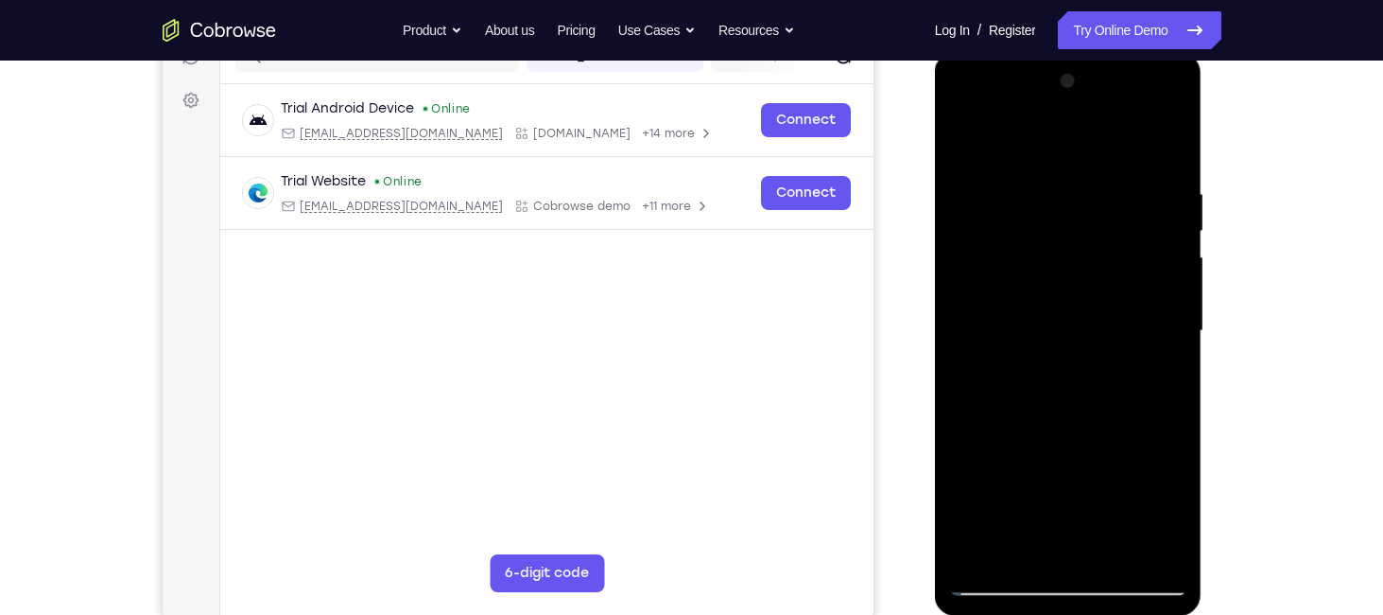
drag, startPoint x: 1103, startPoint y: 353, endPoint x: 1094, endPoint y: 540, distance: 187.4
click at [1094, 540] on div at bounding box center [1068, 331] width 238 height 530
drag, startPoint x: 1140, startPoint y: 402, endPoint x: 1128, endPoint y: 366, distance: 38.0
click at [1128, 366] on div at bounding box center [1068, 331] width 238 height 530
drag, startPoint x: 1107, startPoint y: 401, endPoint x: 1089, endPoint y: 339, distance: 64.9
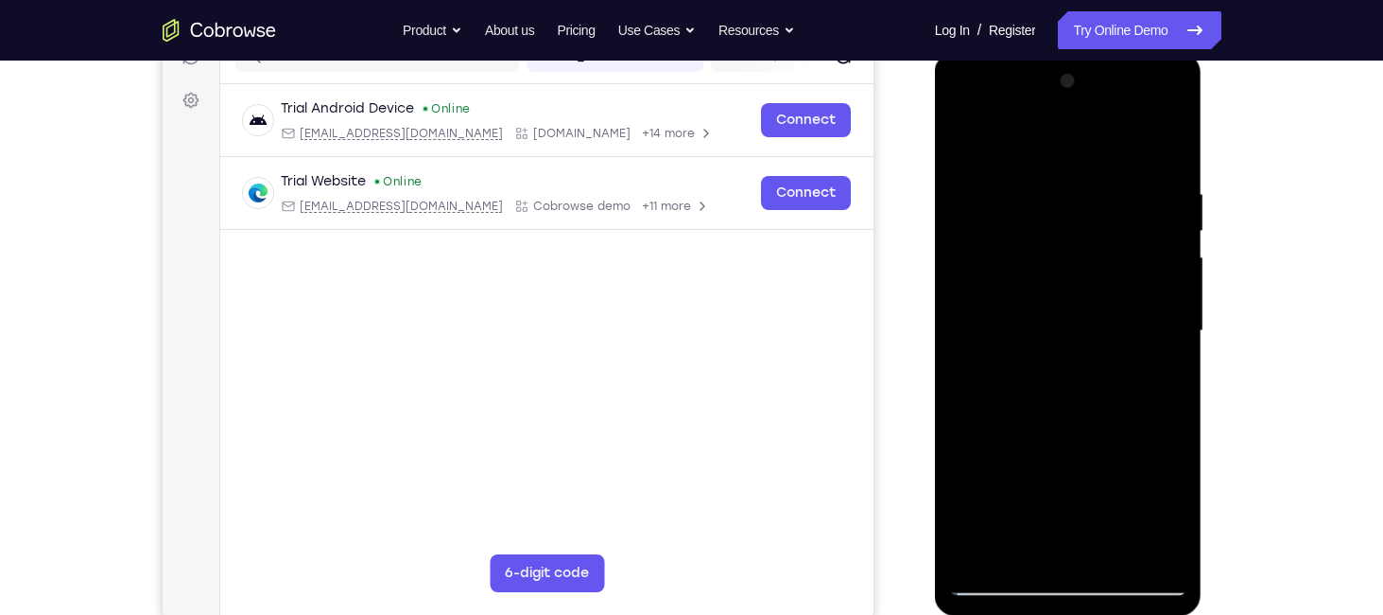
click at [1089, 339] on div at bounding box center [1068, 331] width 238 height 530
drag, startPoint x: 1089, startPoint y: 469, endPoint x: 1070, endPoint y: 308, distance: 161.9
click at [1070, 308] on div at bounding box center [1068, 331] width 238 height 530
